Goal: Task Accomplishment & Management: Use online tool/utility

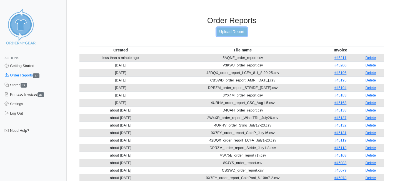
click at [235, 36] on link "Upload Report" at bounding box center [232, 31] width 30 height 9
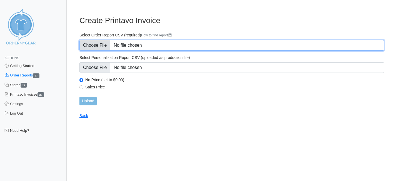
click at [101, 43] on input "Select Order Report CSV (required) How to find report" at bounding box center [231, 45] width 305 height 11
type input "C:\fakepath\U66JN_order_report.csv"
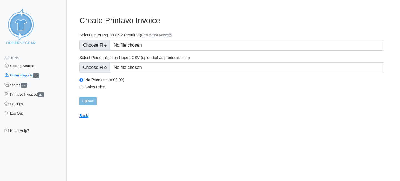
click at [87, 87] on label "Sales Price" at bounding box center [234, 86] width 299 height 5
click at [83, 87] on input "Sales Price" at bounding box center [81, 87] width 4 height 4
radio input "true"
click at [87, 101] on input "Upload" at bounding box center [87, 101] width 17 height 9
